Goal: Task Accomplishment & Management: Use online tool/utility

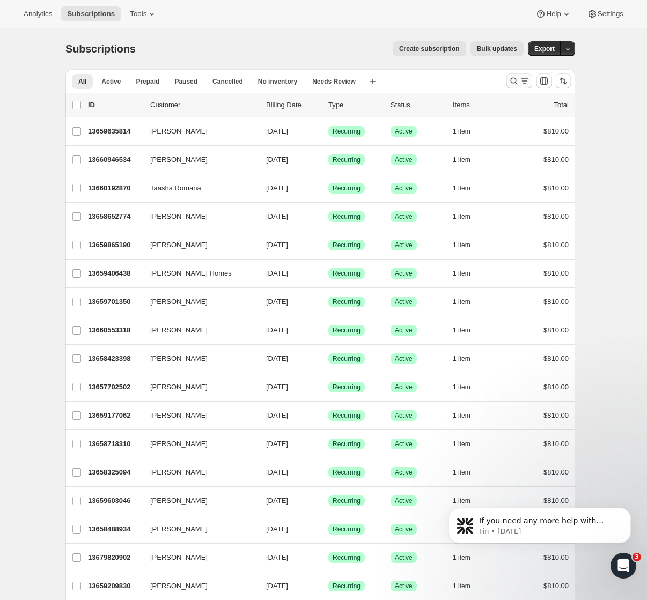
click at [524, 83] on icon "Search and filter results" at bounding box center [524, 81] width 11 height 11
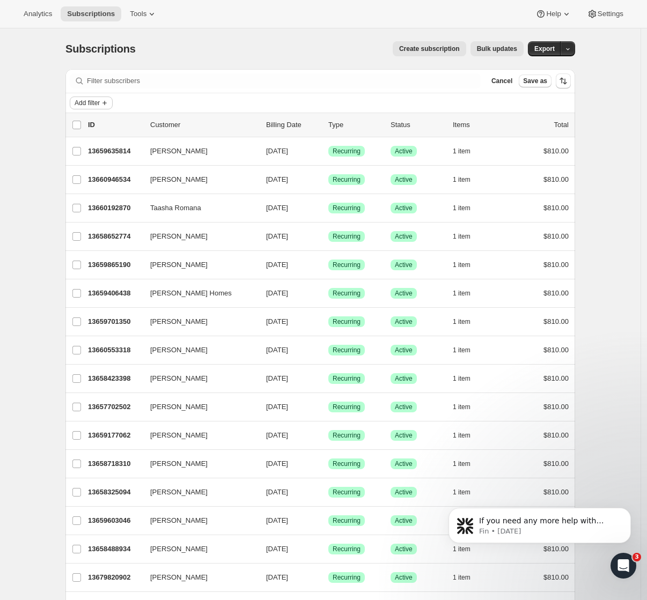
click at [100, 101] on span "Add filter" at bounding box center [87, 103] width 25 height 9
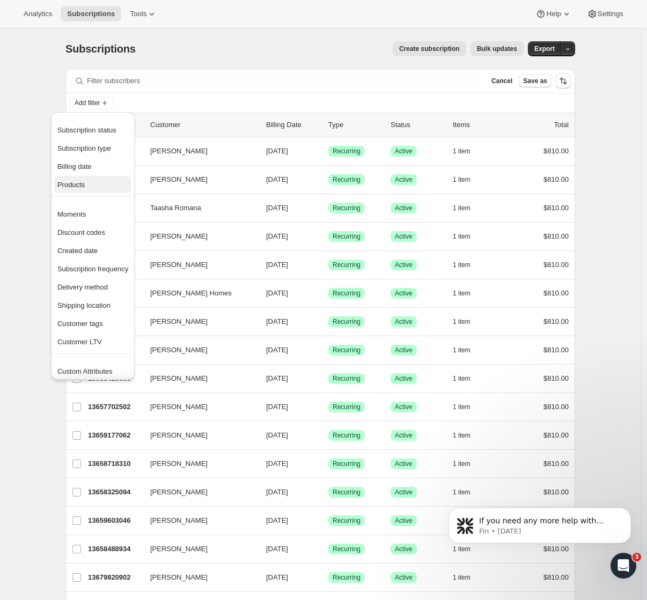
click at [82, 186] on span "Products" at bounding box center [70, 185] width 27 height 8
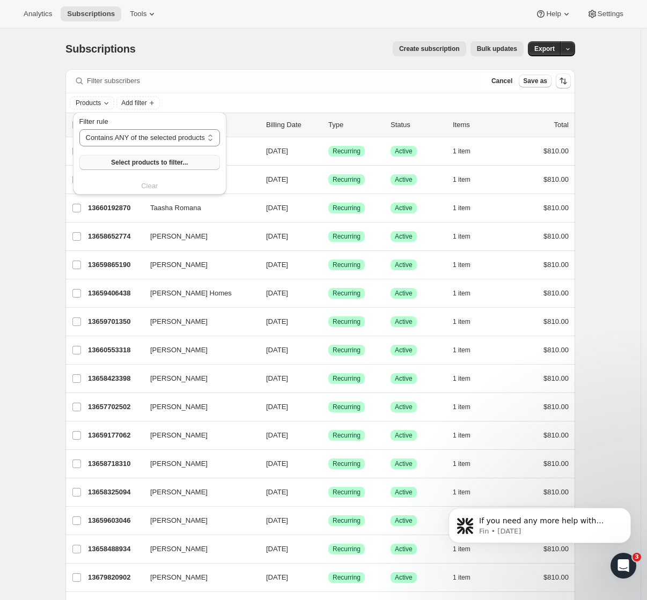
click at [138, 163] on span "Select products to filter..." at bounding box center [149, 162] width 77 height 9
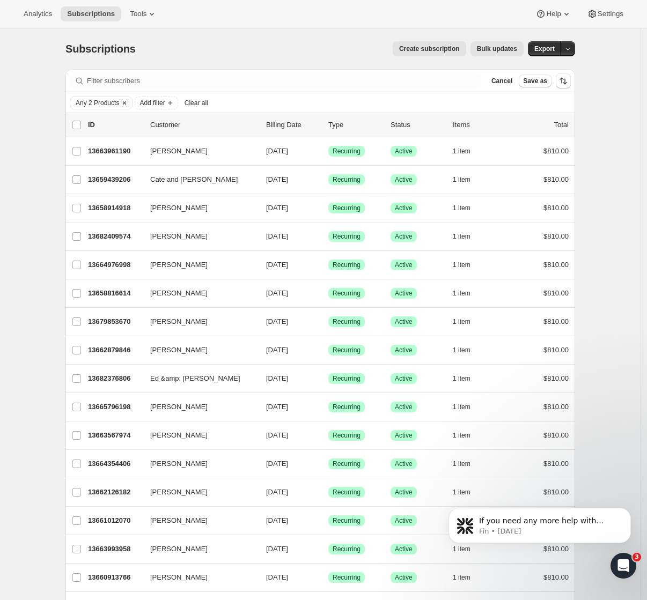
click at [105, 106] on span "Any 2 Products" at bounding box center [97, 103] width 43 height 9
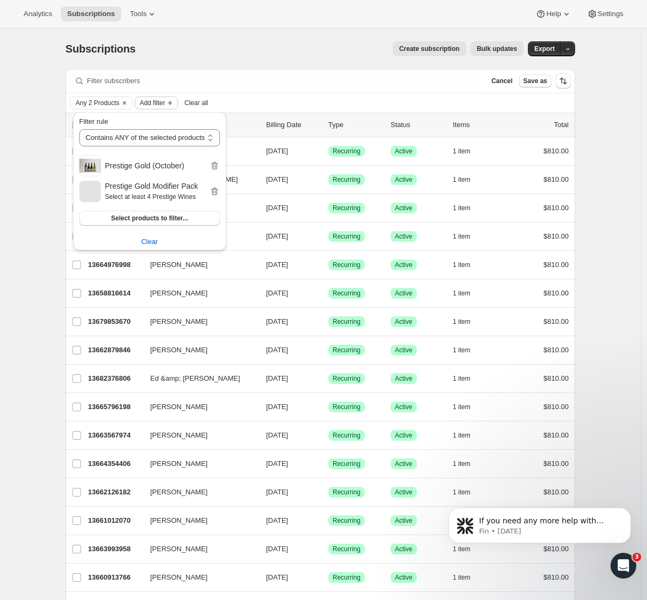
click at [165, 107] on span "Add filter" at bounding box center [151, 103] width 25 height 9
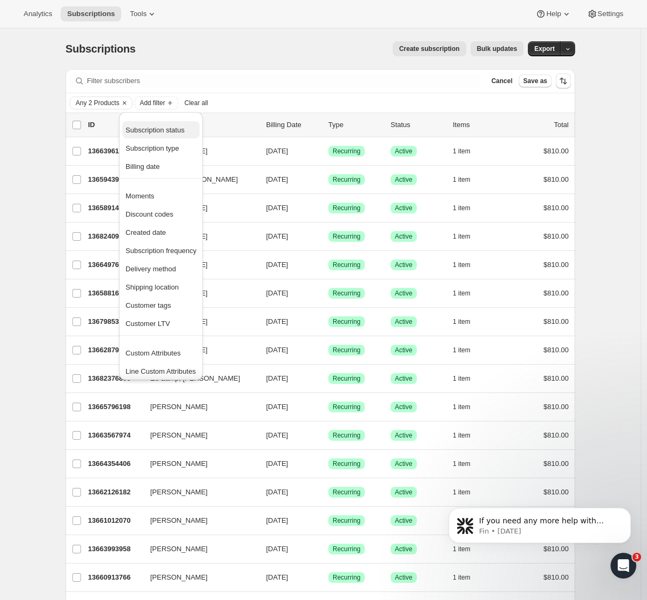
click at [158, 134] on span "Subscription status" at bounding box center [160, 130] width 71 height 11
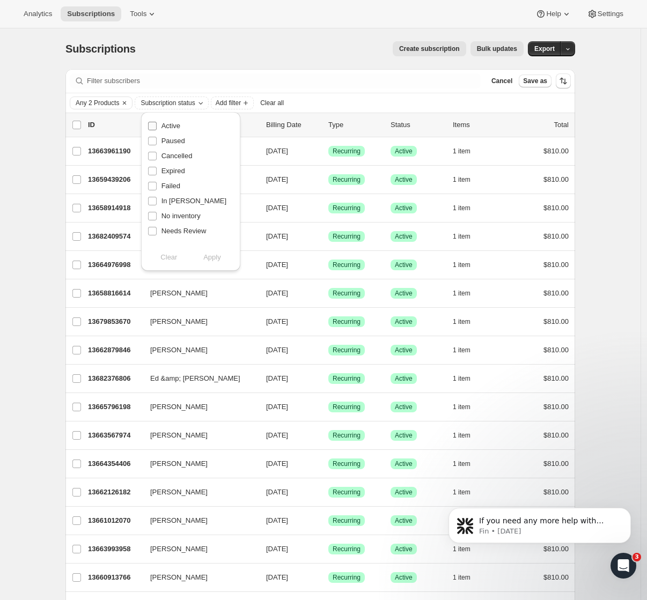
click at [156, 127] on input "Active" at bounding box center [152, 126] width 9 height 9
checkbox input "true"
click at [209, 259] on span "Apply" at bounding box center [212, 257] width 18 height 11
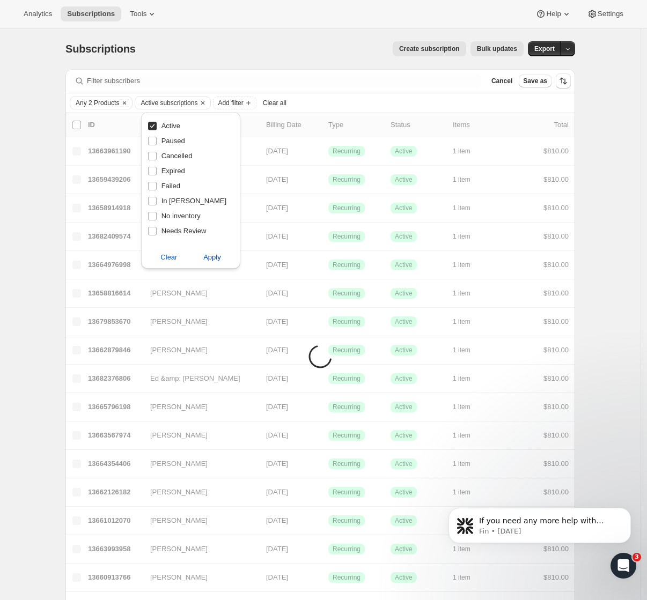
click at [213, 258] on span "Apply" at bounding box center [212, 257] width 18 height 11
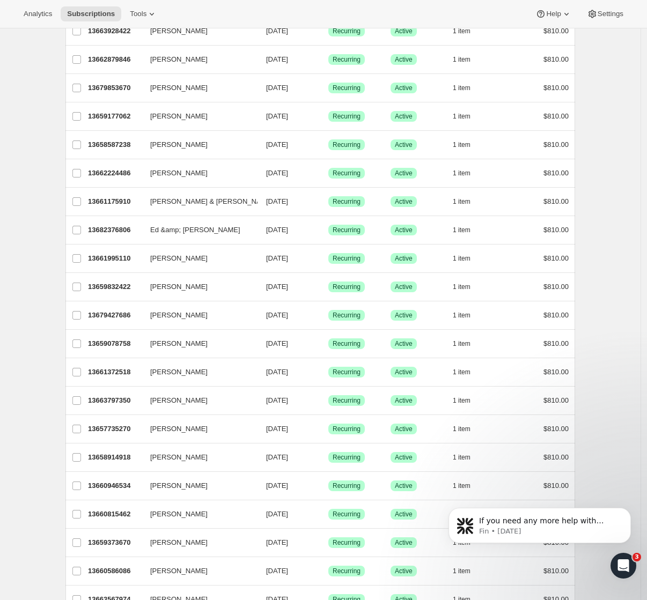
scroll to position [1026, 0]
